Goal: Task Accomplishment & Management: Use online tool/utility

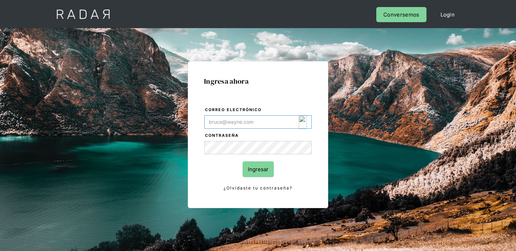
click at [305, 117] on img "Login Form" at bounding box center [303, 122] width 8 height 13
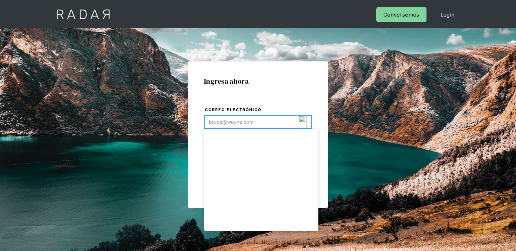
type input "[EMAIL_ADDRESS][DOMAIN_NAME]"
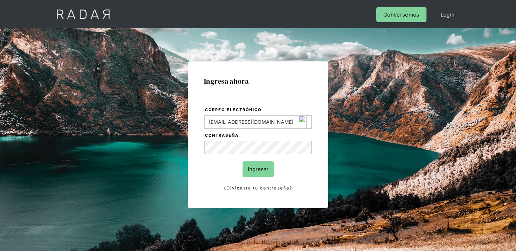
click at [0, 0] on div at bounding box center [0, 0] width 0 height 0
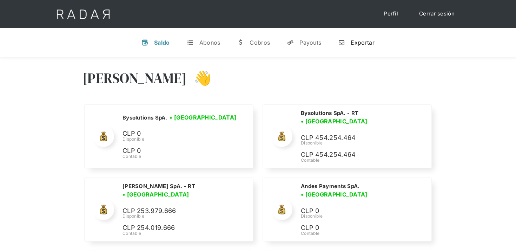
click at [360, 46] on link "n Exportar" at bounding box center [356, 42] width 47 height 18
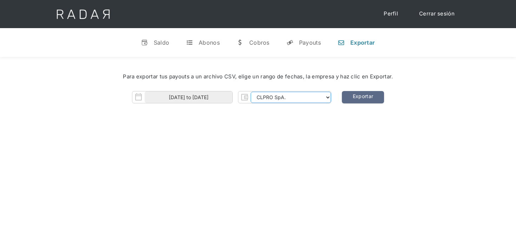
click at [273, 92] on select "CLPRO SpA. Coster SpA. Urigol SpA. Bysolutions SpA. Clmax SpA. Andes Payments S…" at bounding box center [291, 97] width 80 height 11
select select "coster-rt"
click at [252, 92] on select "CLPRO SpA. Coster SpA. Urigol SpA. Bysolutions SpA. Clmax SpA. Andes Payments S…" at bounding box center [291, 97] width 80 height 11
click at [221, 98] on input "01-09-2025 to 19-09-2025" at bounding box center [189, 97] width 88 height 12
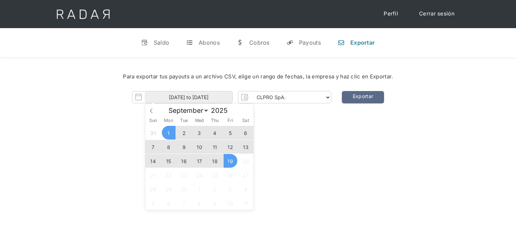
click at [199, 162] on span "17" at bounding box center [200, 161] width 14 height 14
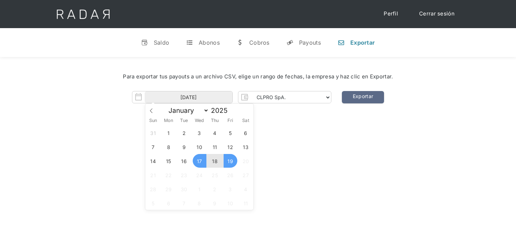
click at [229, 160] on span "19" at bounding box center [231, 161] width 14 height 14
type input "17-09-2025 to 19-09-2025"
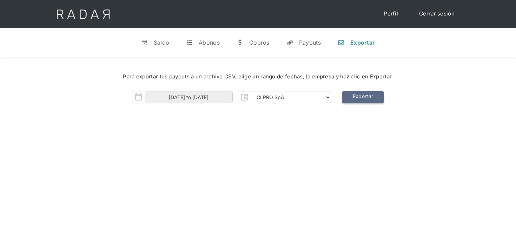
click at [358, 97] on link "Exportar" at bounding box center [363, 97] width 42 height 12
click at [357, 96] on link "Exportar" at bounding box center [363, 97] width 42 height 12
click at [281, 99] on select "CLPRO SpA. Coster SpA. Urigol SpA. Bysolutions SpA. Clmax SpA. Andes Payments S…" at bounding box center [291, 97] width 80 height 11
select select "urigol-rt"
click at [252, 92] on select "CLPRO SpA. Coster SpA. Urigol SpA. Bysolutions SpA. Clmax SpA. Andes Payments S…" at bounding box center [291, 97] width 80 height 11
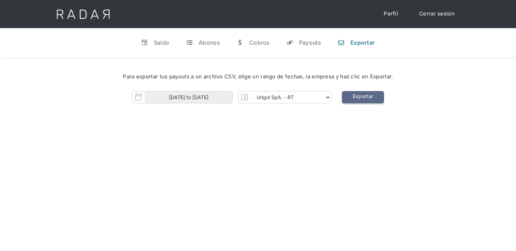
click at [361, 97] on link "Exportar" at bounding box center [363, 97] width 42 height 12
